Goal: Transaction & Acquisition: Book appointment/travel/reservation

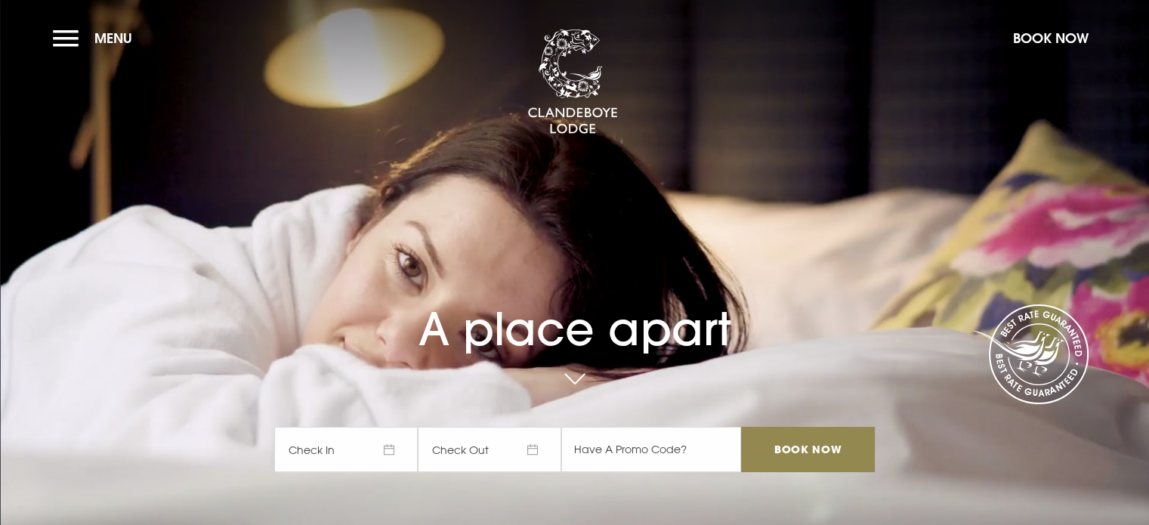
click at [370, 461] on span "Check In" at bounding box center [346, 449] width 144 height 45
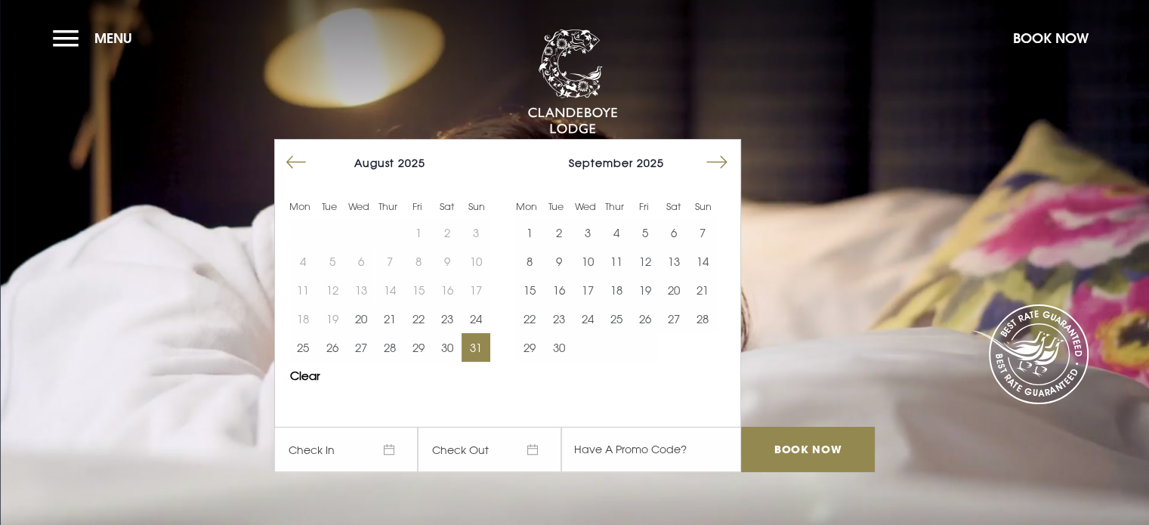
click at [490, 351] on button "31" at bounding box center [476, 347] width 29 height 29
click at [571, 238] on button "2" at bounding box center [558, 232] width 29 height 29
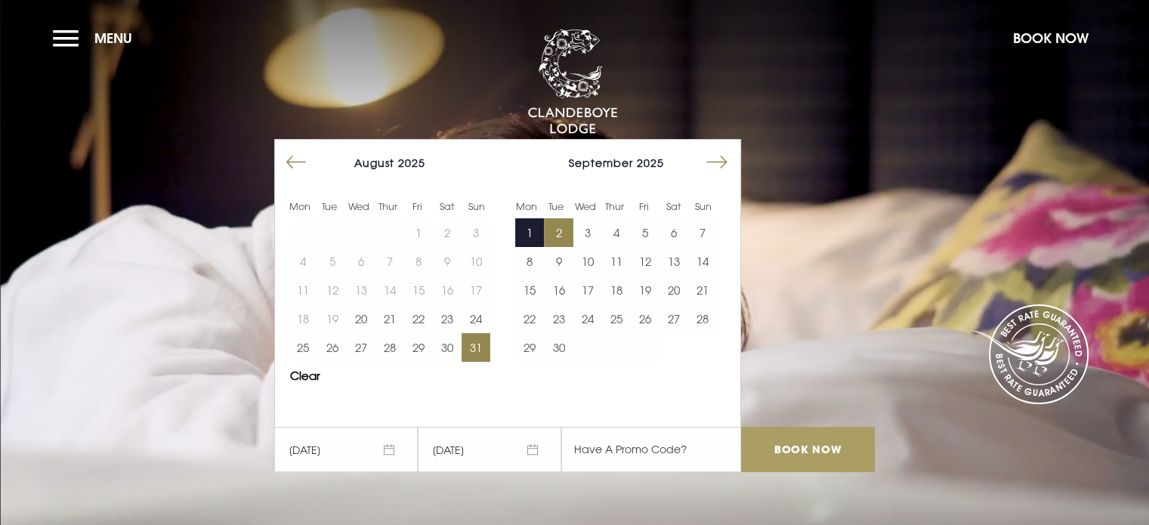
click at [810, 444] on input "Book Now" at bounding box center [807, 449] width 133 height 45
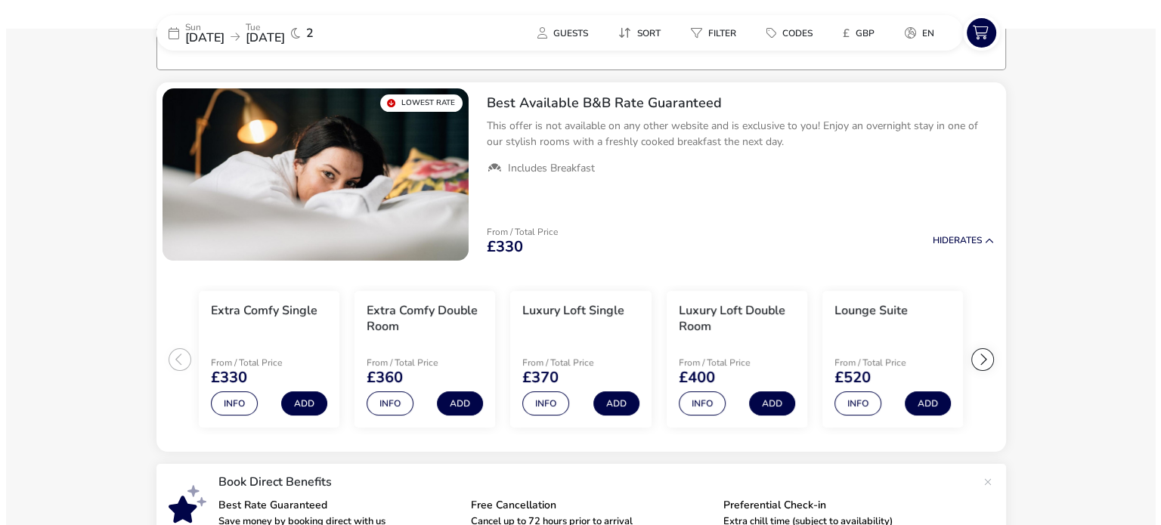
scroll to position [122, 0]
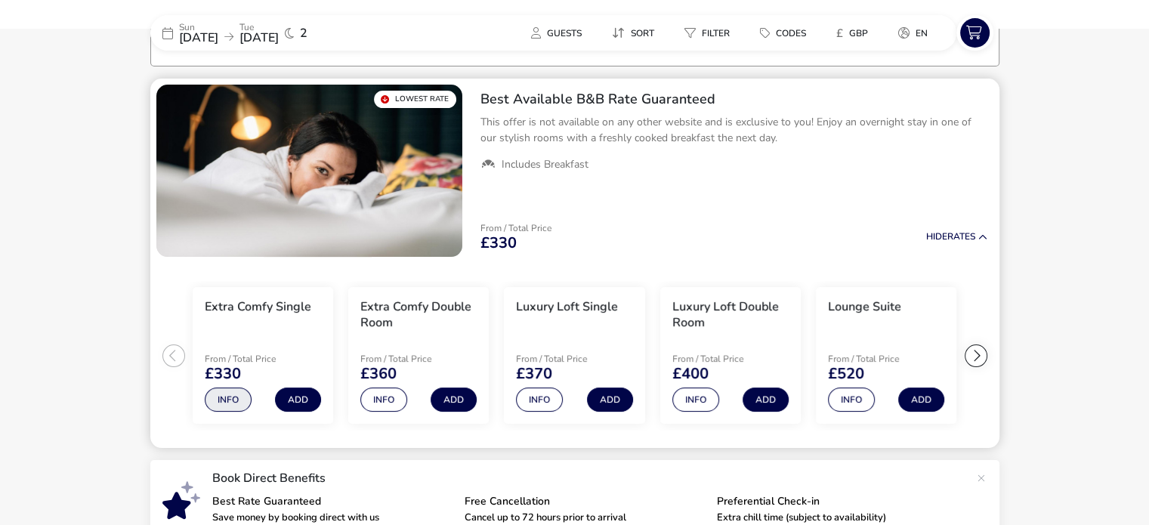
click at [209, 401] on button "Info" at bounding box center [228, 400] width 47 height 24
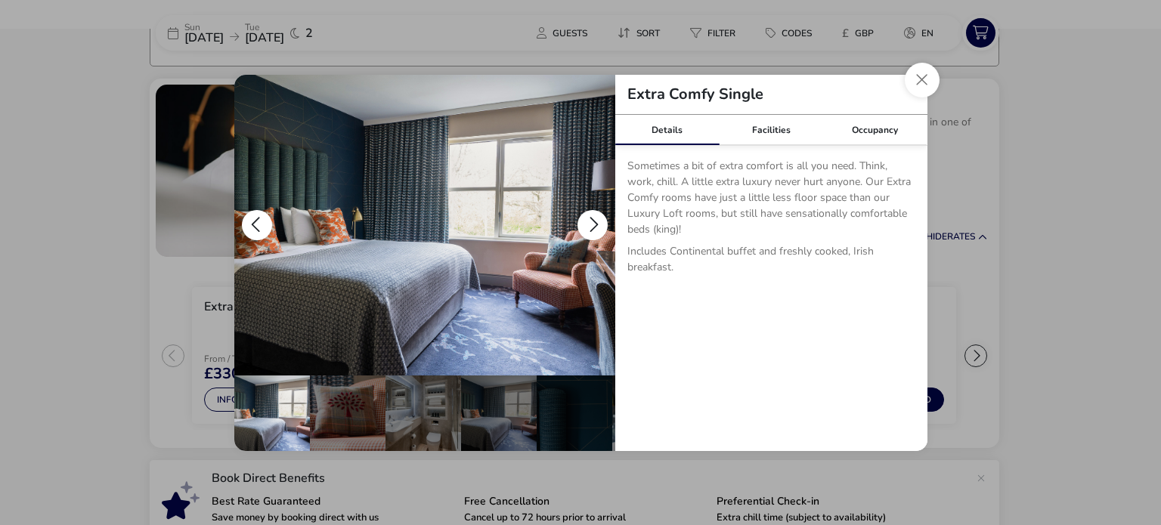
click at [591, 215] on button "details" at bounding box center [592, 225] width 30 height 30
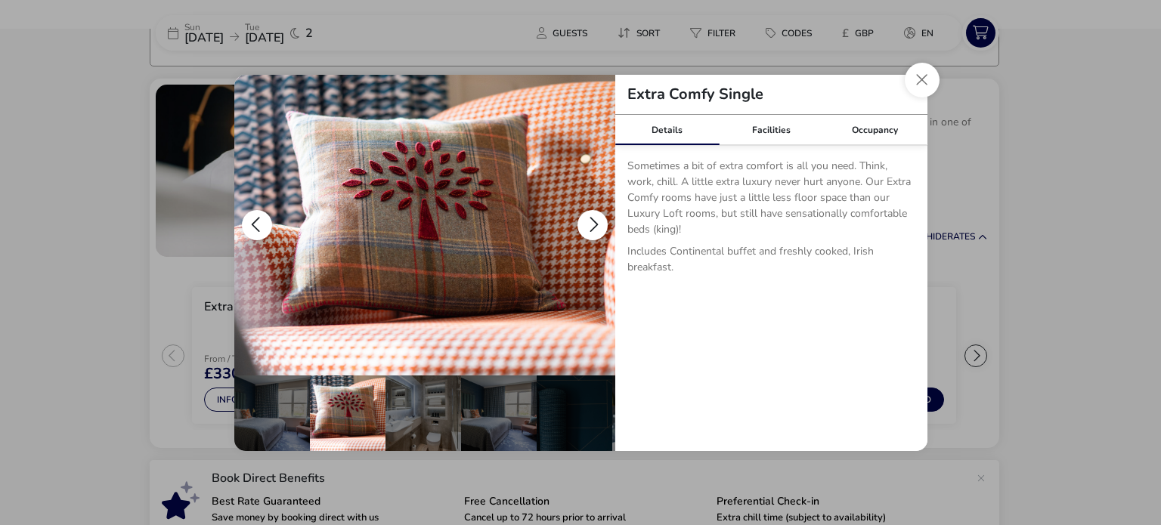
click at [591, 215] on button "details" at bounding box center [592, 225] width 30 height 30
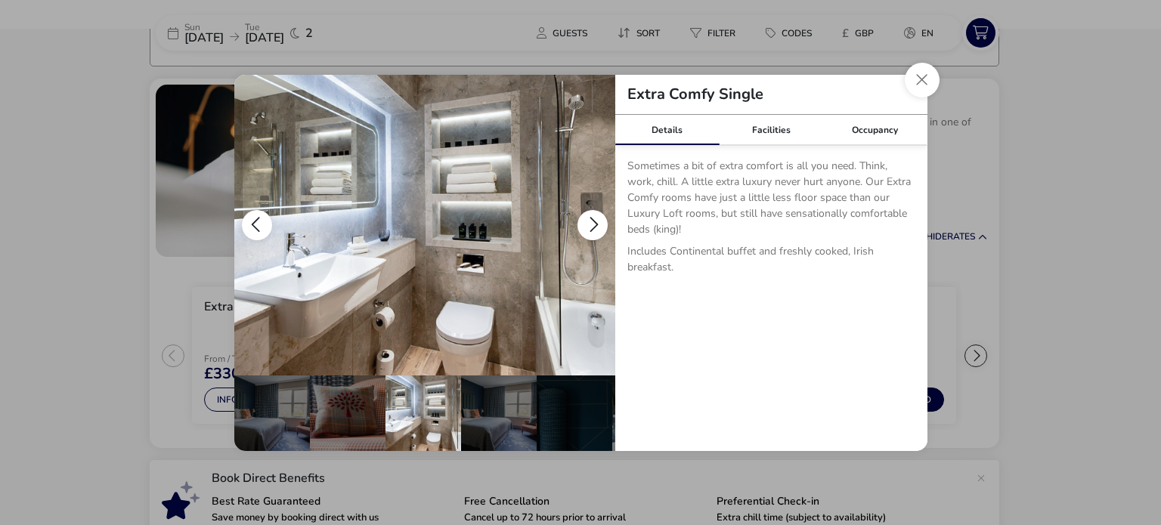
scroll to position [0, 76]
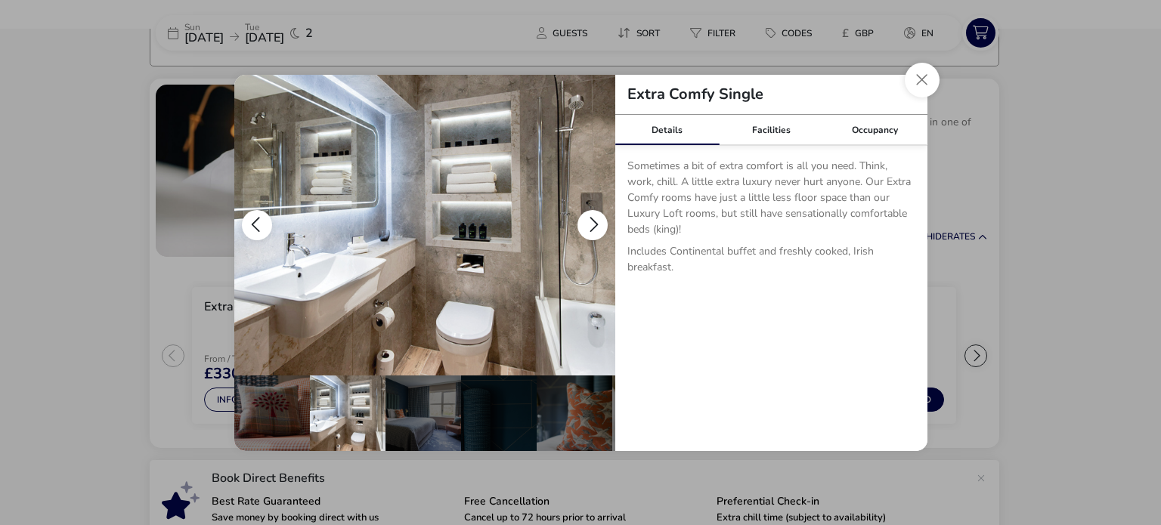
click at [591, 215] on button "details" at bounding box center [592, 225] width 30 height 30
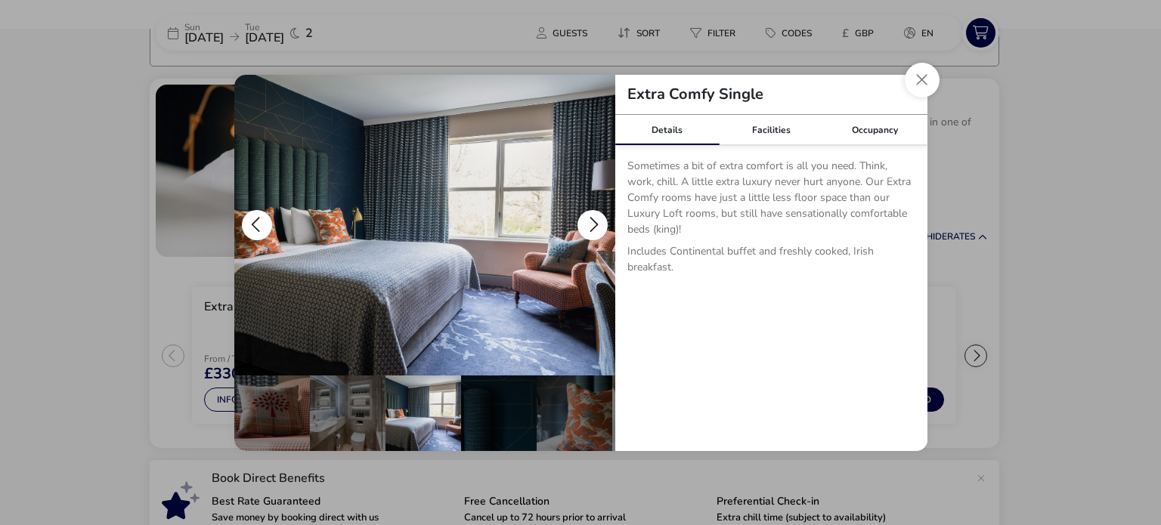
scroll to position [0, 148]
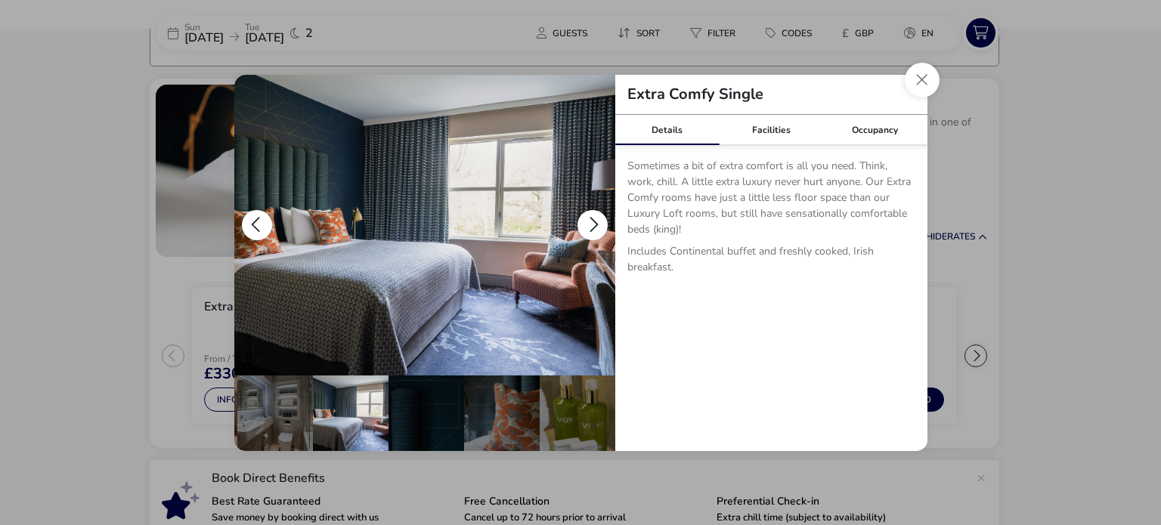
click at [591, 215] on button "details" at bounding box center [592, 225] width 30 height 30
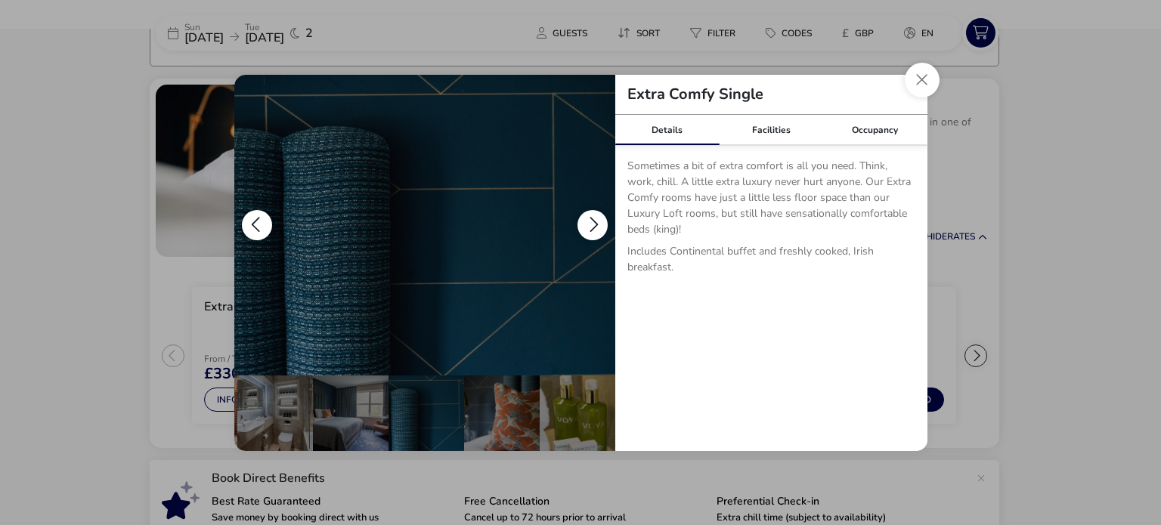
click at [591, 215] on button "details" at bounding box center [592, 225] width 30 height 30
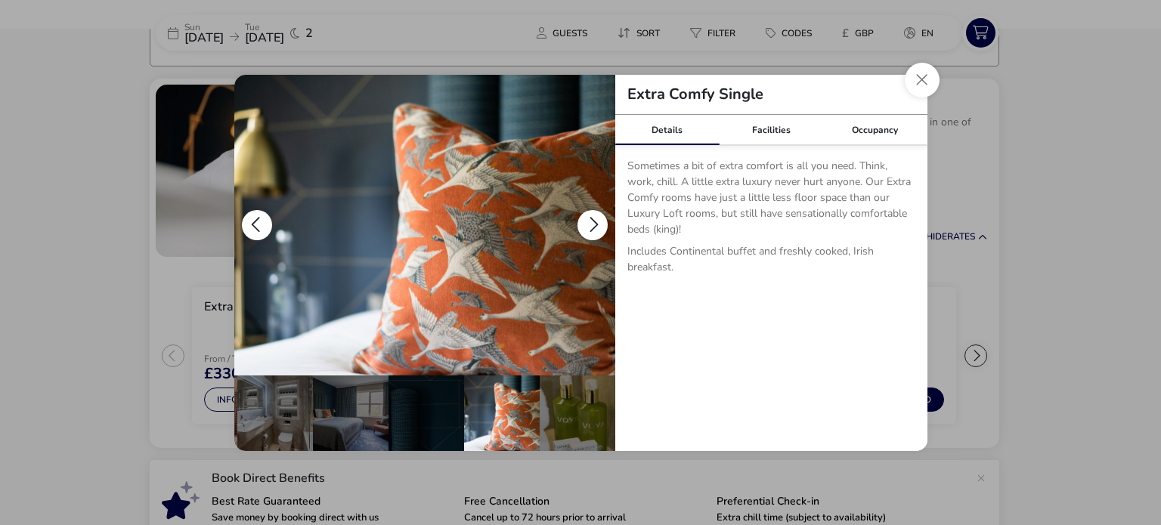
click at [591, 215] on button "details" at bounding box center [592, 225] width 30 height 30
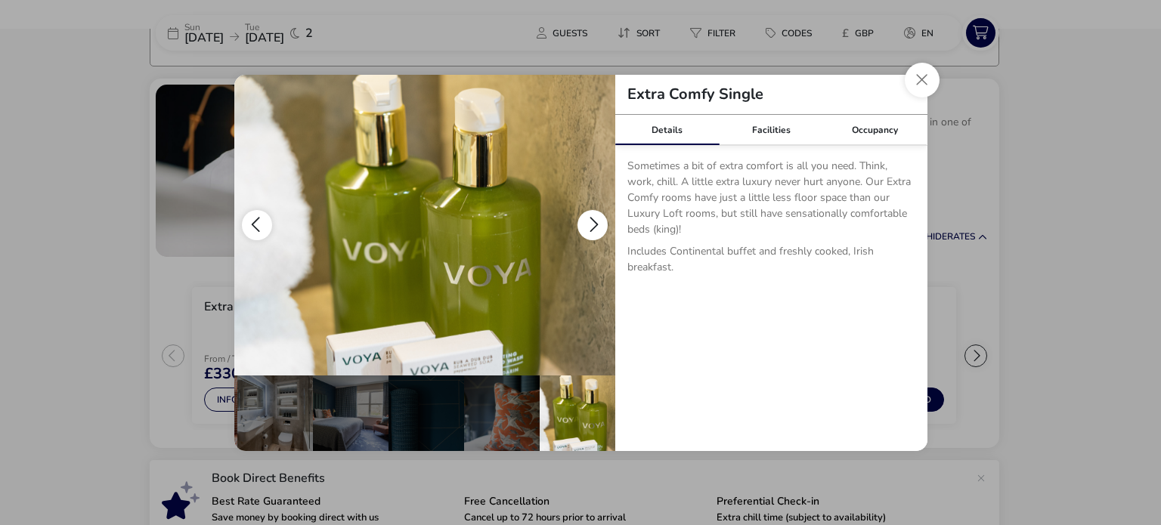
click at [591, 215] on button "details" at bounding box center [592, 225] width 30 height 30
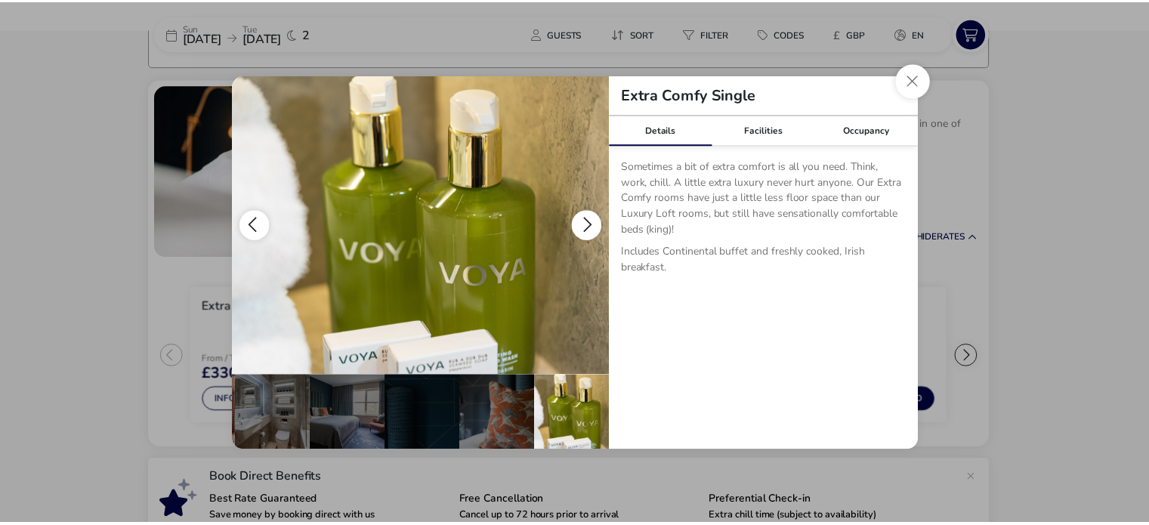
scroll to position [0, 0]
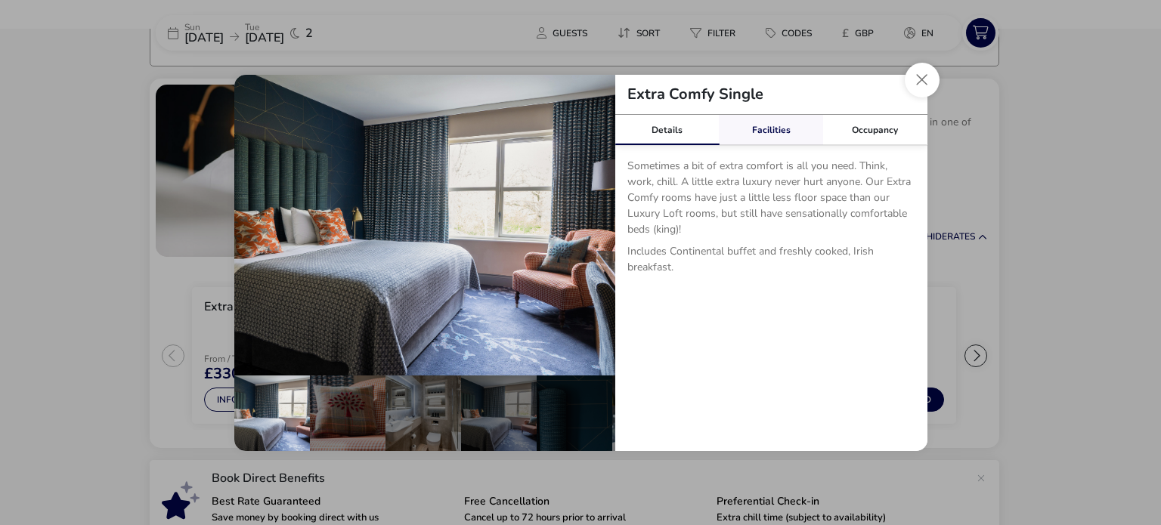
click at [782, 132] on link "Facilities" at bounding box center [771, 130] width 104 height 30
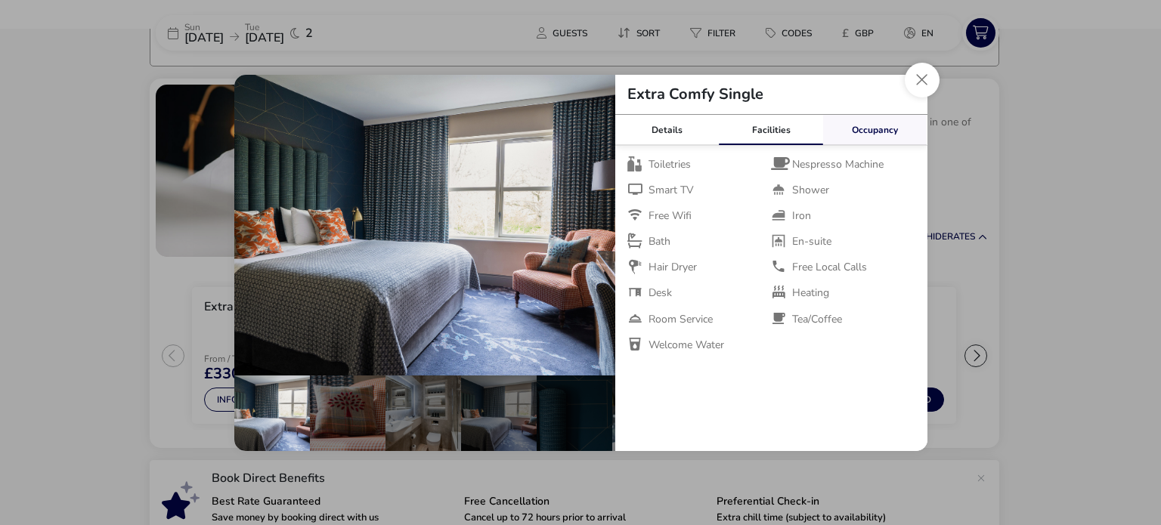
click at [886, 135] on link "Occupancy" at bounding box center [875, 130] width 104 height 30
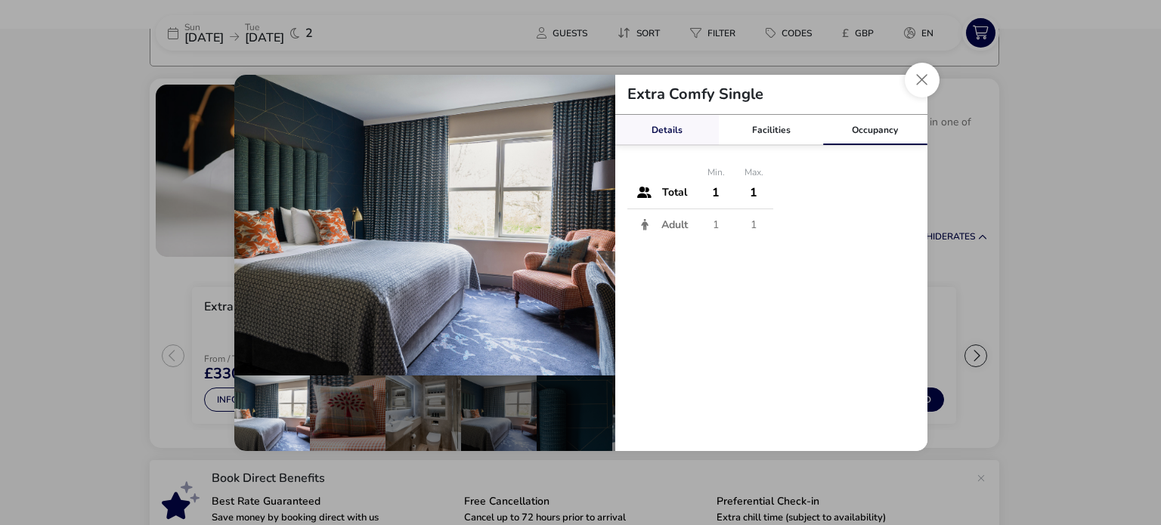
click at [665, 122] on link "Details" at bounding box center [667, 130] width 104 height 30
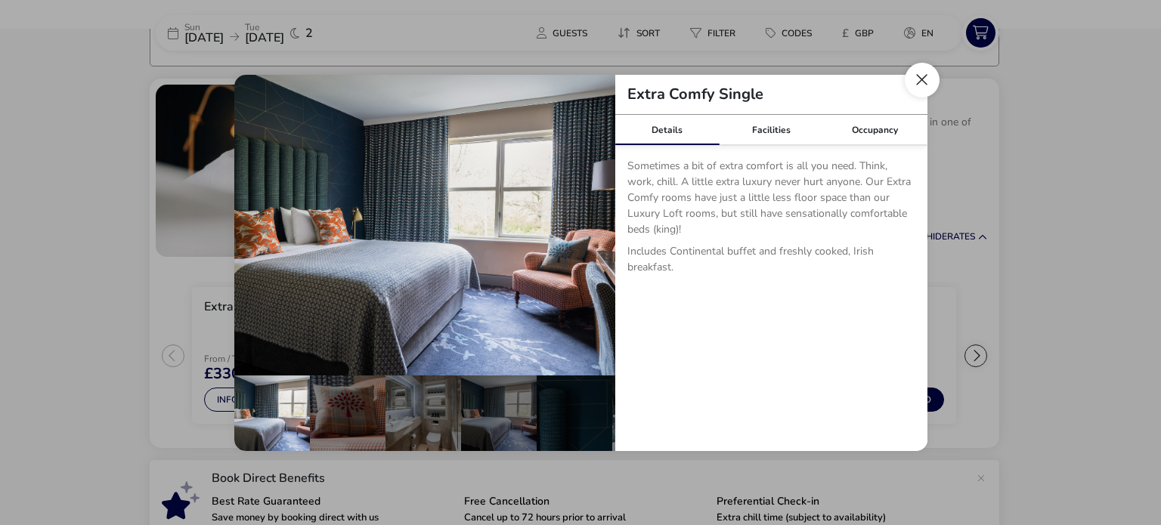
click at [922, 82] on button "Close dialog" at bounding box center [922, 80] width 35 height 35
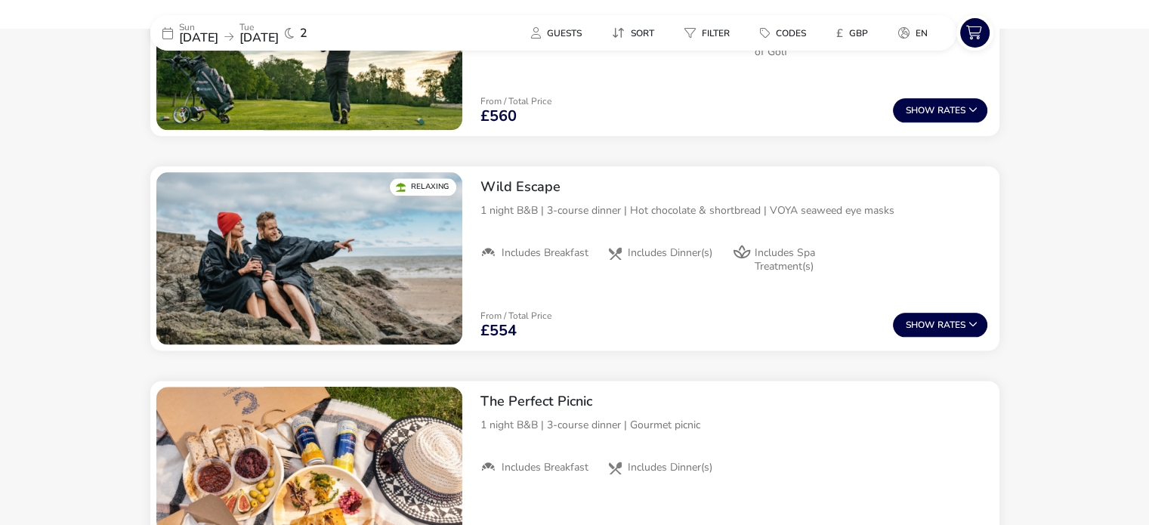
scroll to position [2041, 0]
